Goal: Information Seeking & Learning: Learn about a topic

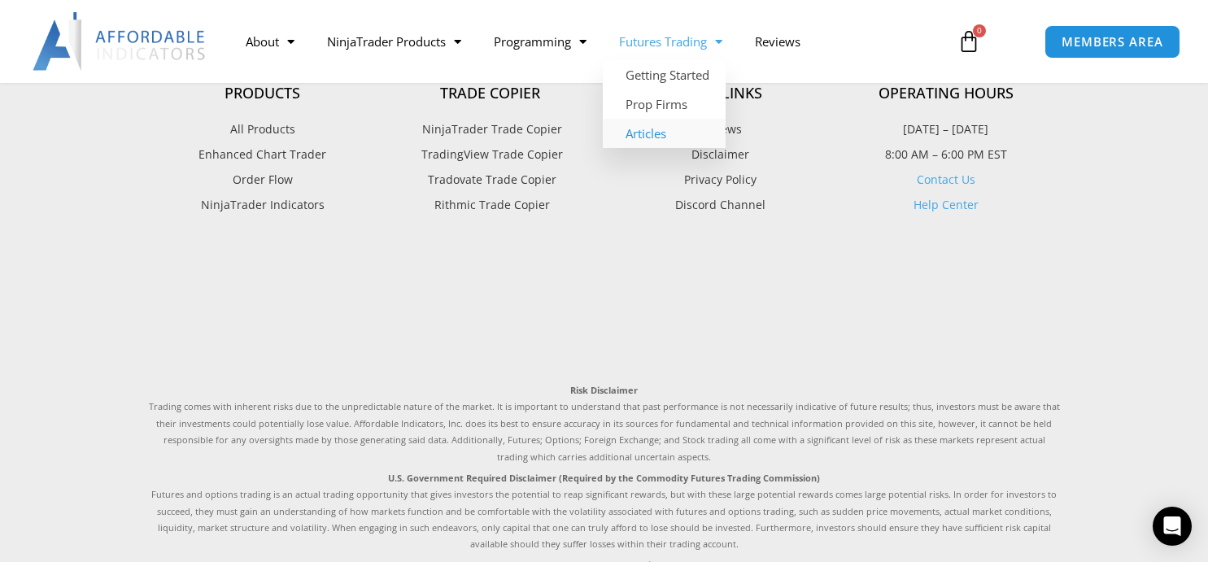
scroll to position [4377, 0]
